Goal: Find contact information: Find contact information

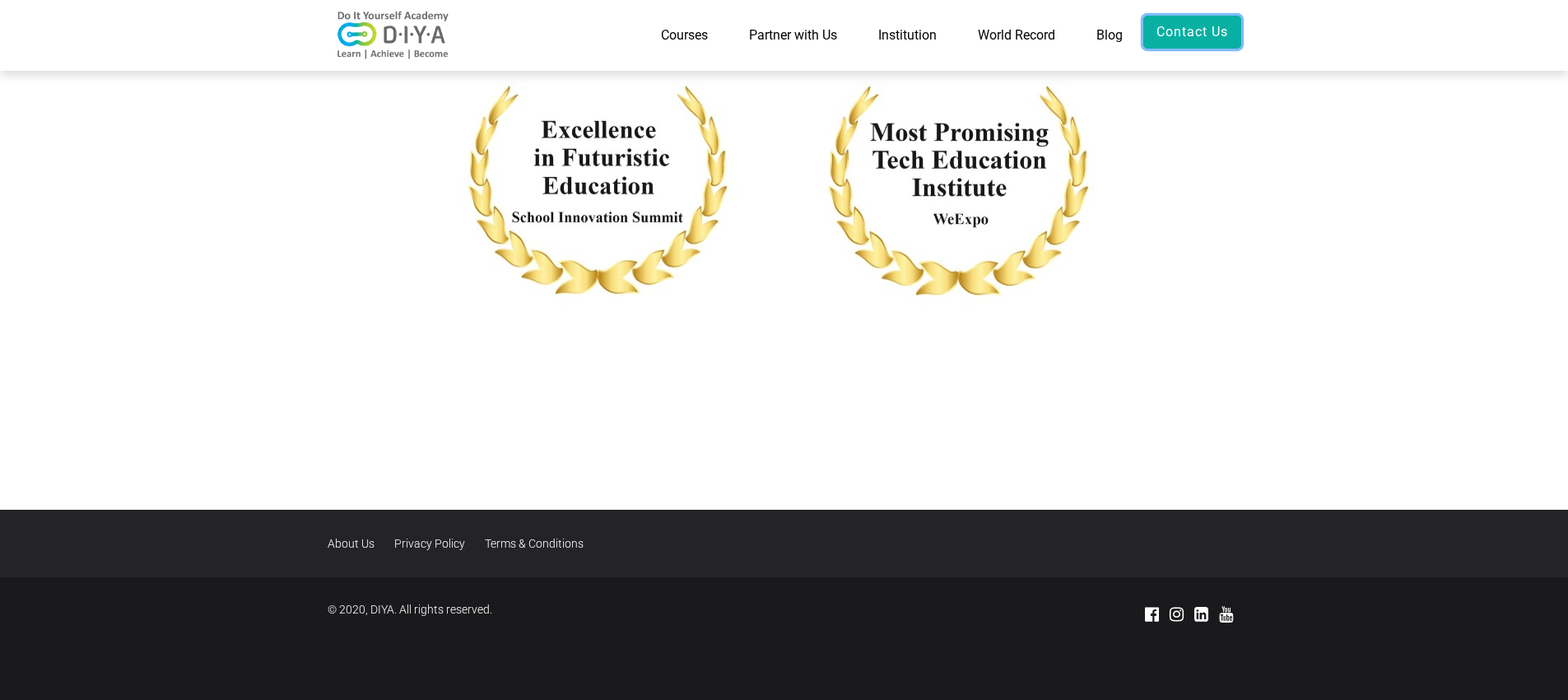
click at [1160, 34] on link "Contact Us" at bounding box center [1191, 32] width 98 height 33
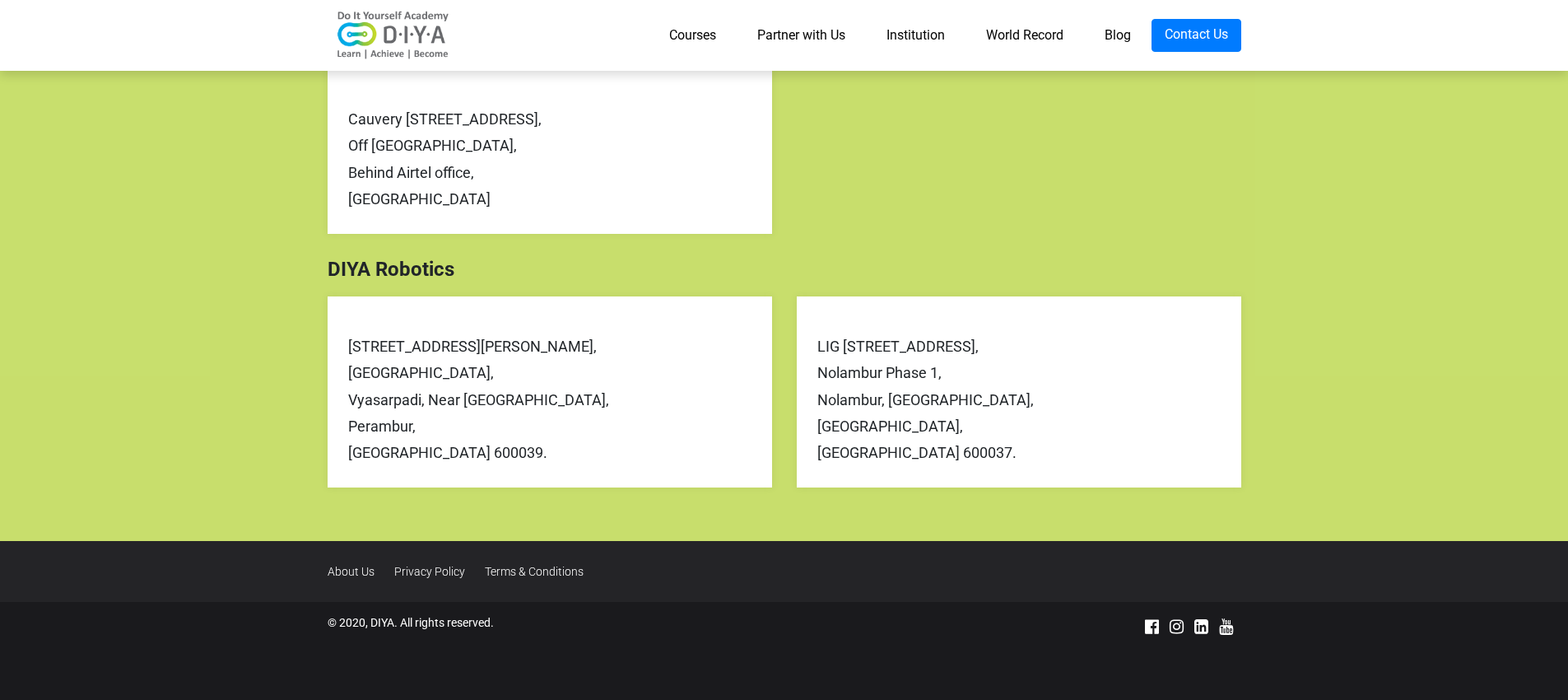
scroll to position [671, 0]
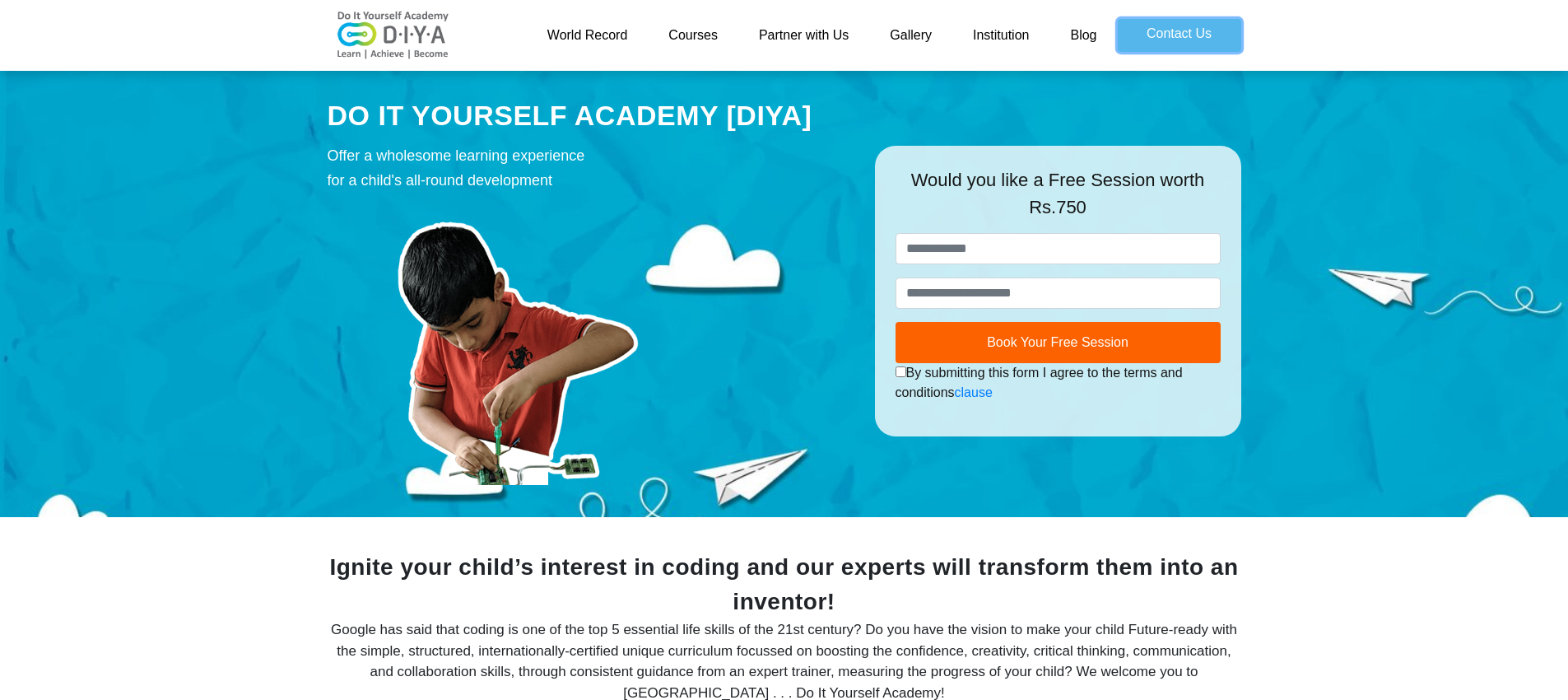
click at [1131, 37] on link "Contact Us" at bounding box center [1179, 36] width 123 height 33
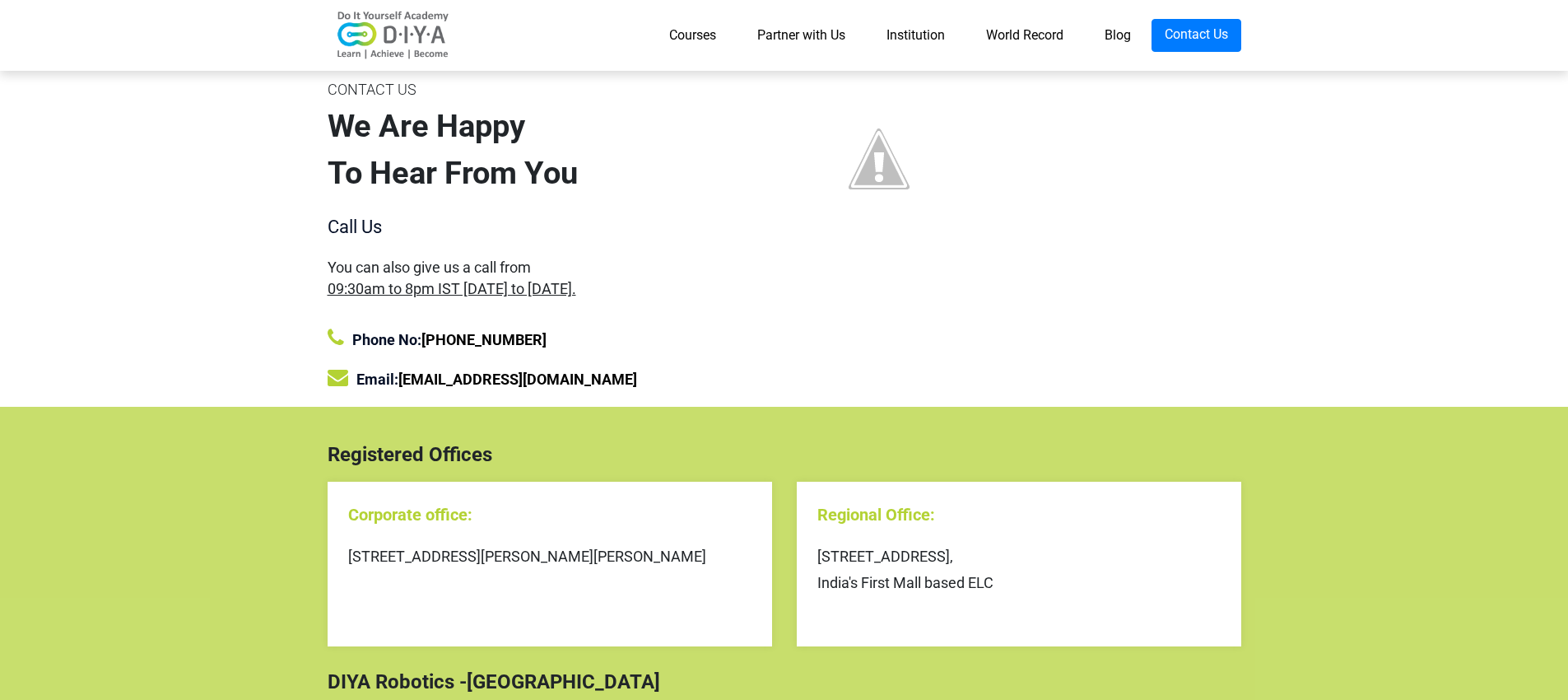
scroll to position [31, 0]
